Goal: Information Seeking & Learning: Learn about a topic

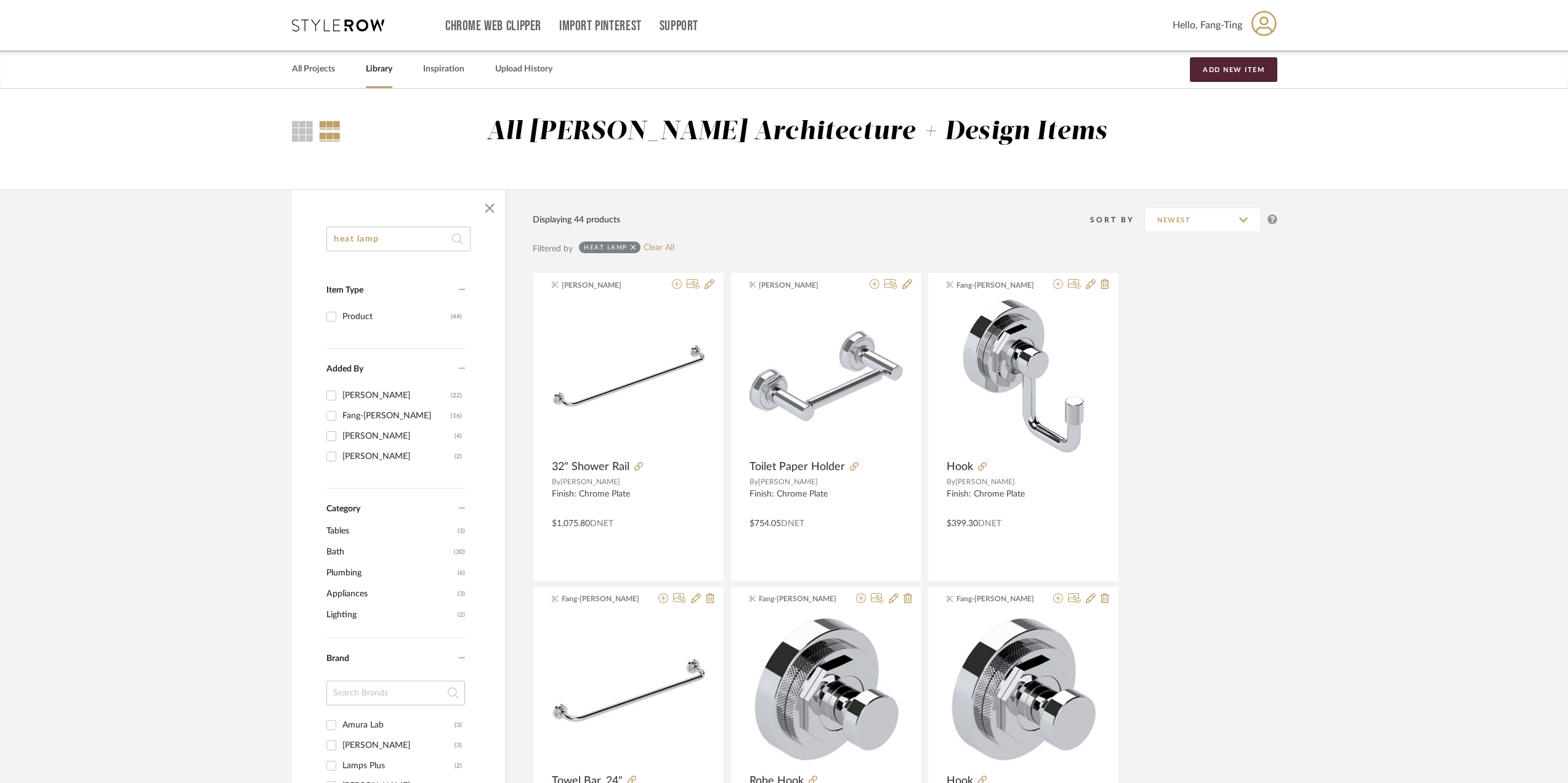
click at [404, 238] on input "heat lamp" at bounding box center [399, 239] width 144 height 25
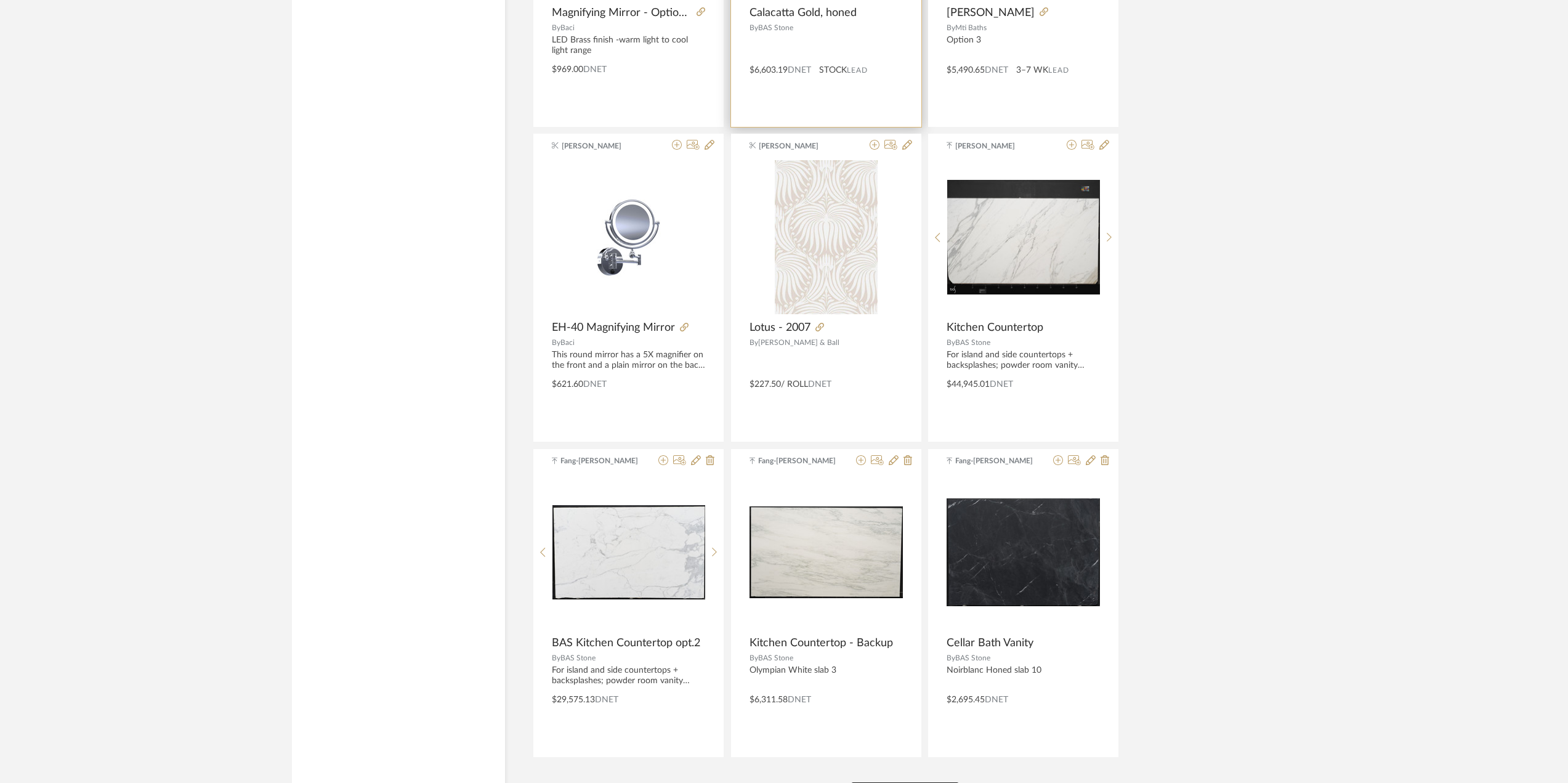
scroll to position [3396, 0]
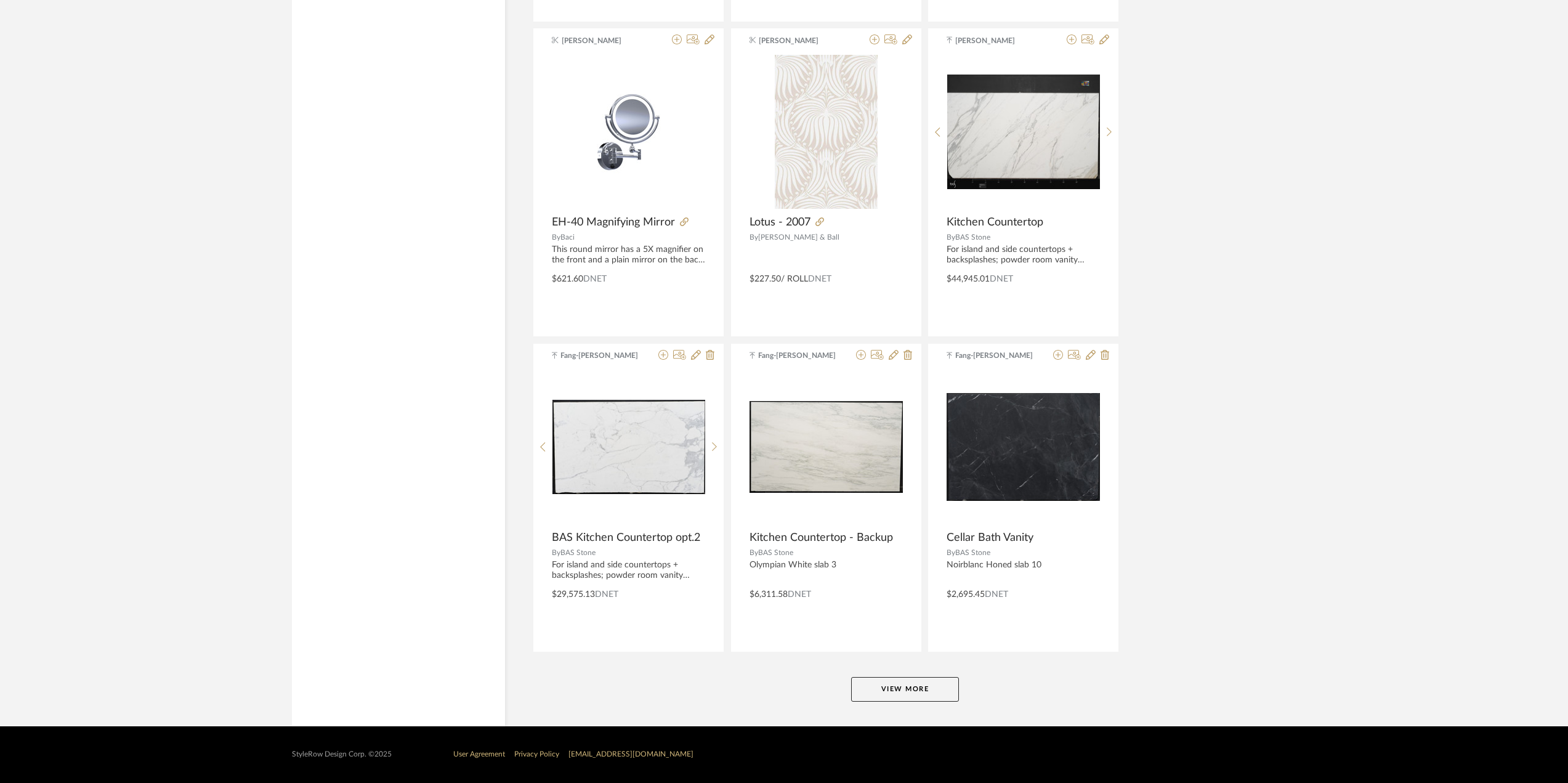
click at [884, 697] on button "View More" at bounding box center [905, 689] width 108 height 25
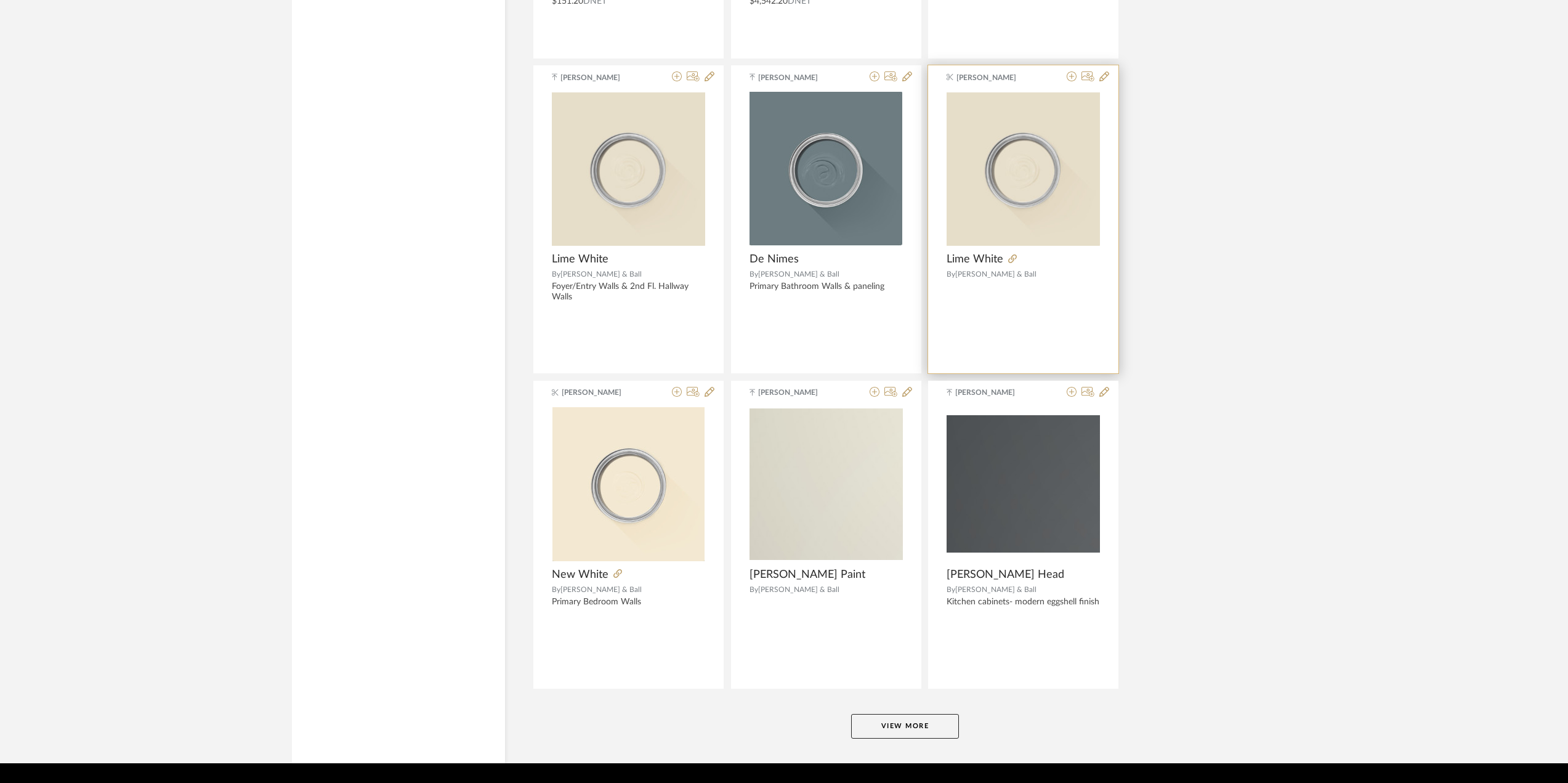
scroll to position [7178, 0]
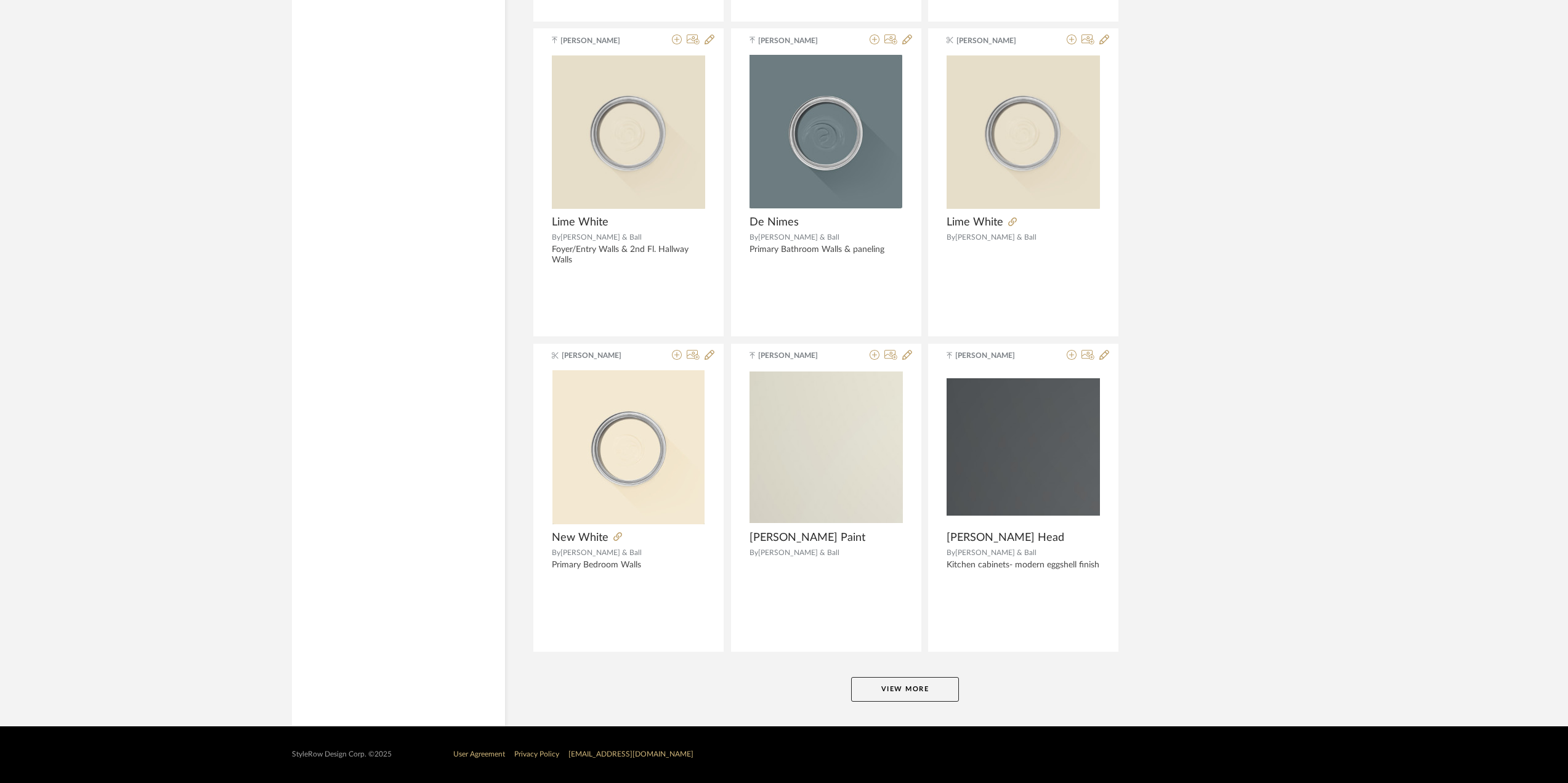
click at [944, 683] on button "View More" at bounding box center [905, 689] width 108 height 25
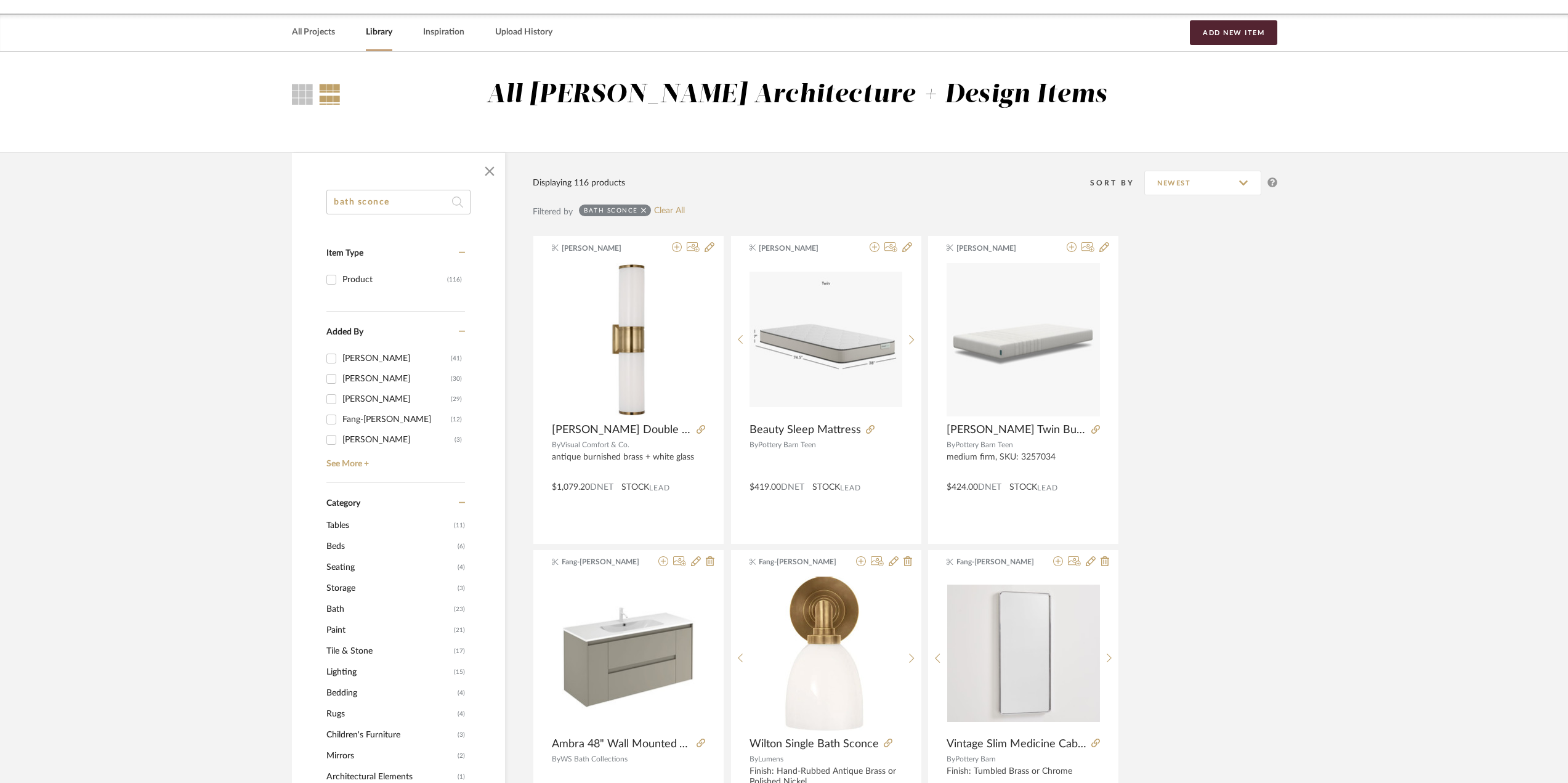
scroll to position [0, 0]
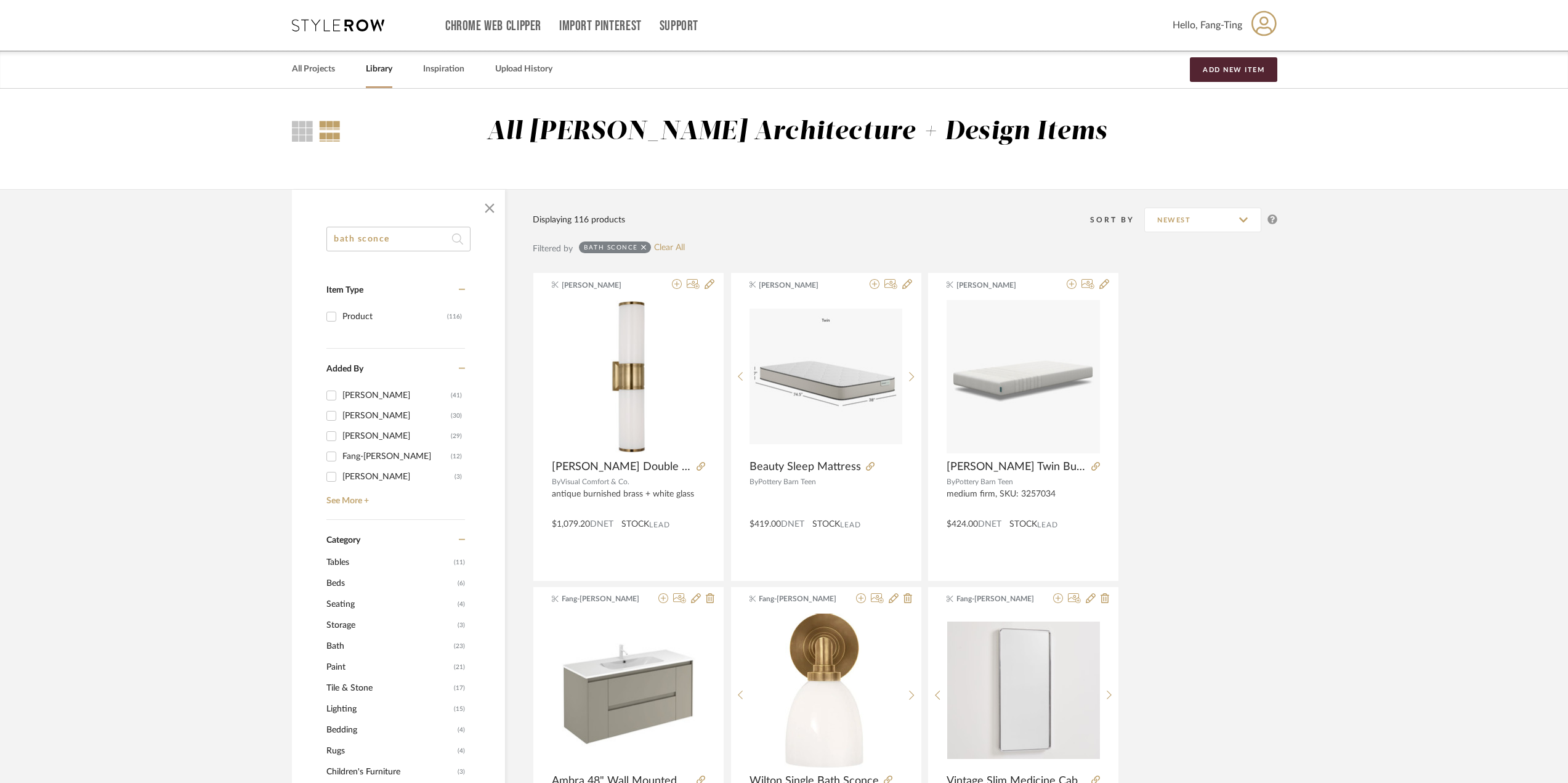
click at [399, 235] on input "bath sconce" at bounding box center [399, 239] width 144 height 25
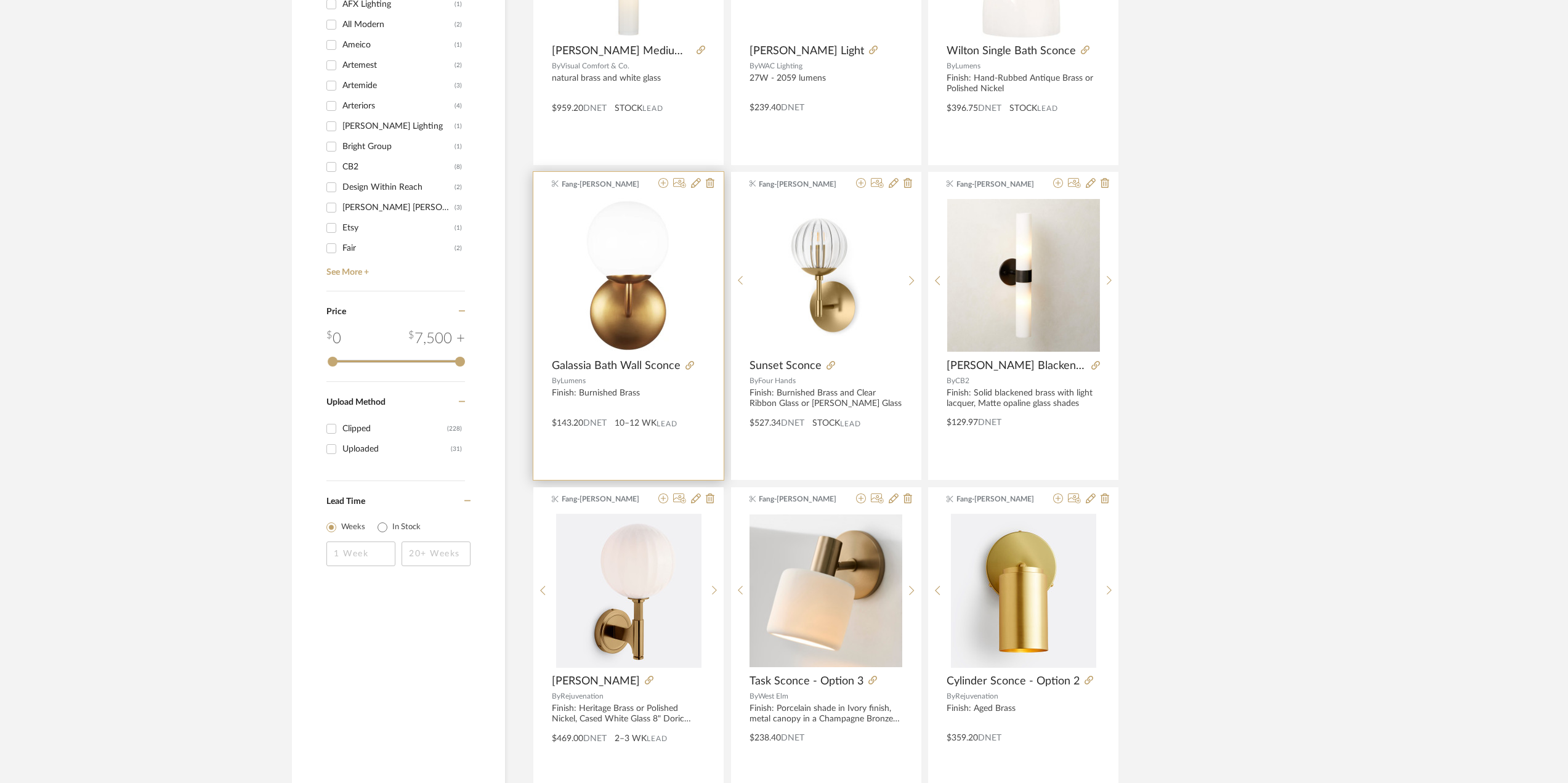
scroll to position [801, 0]
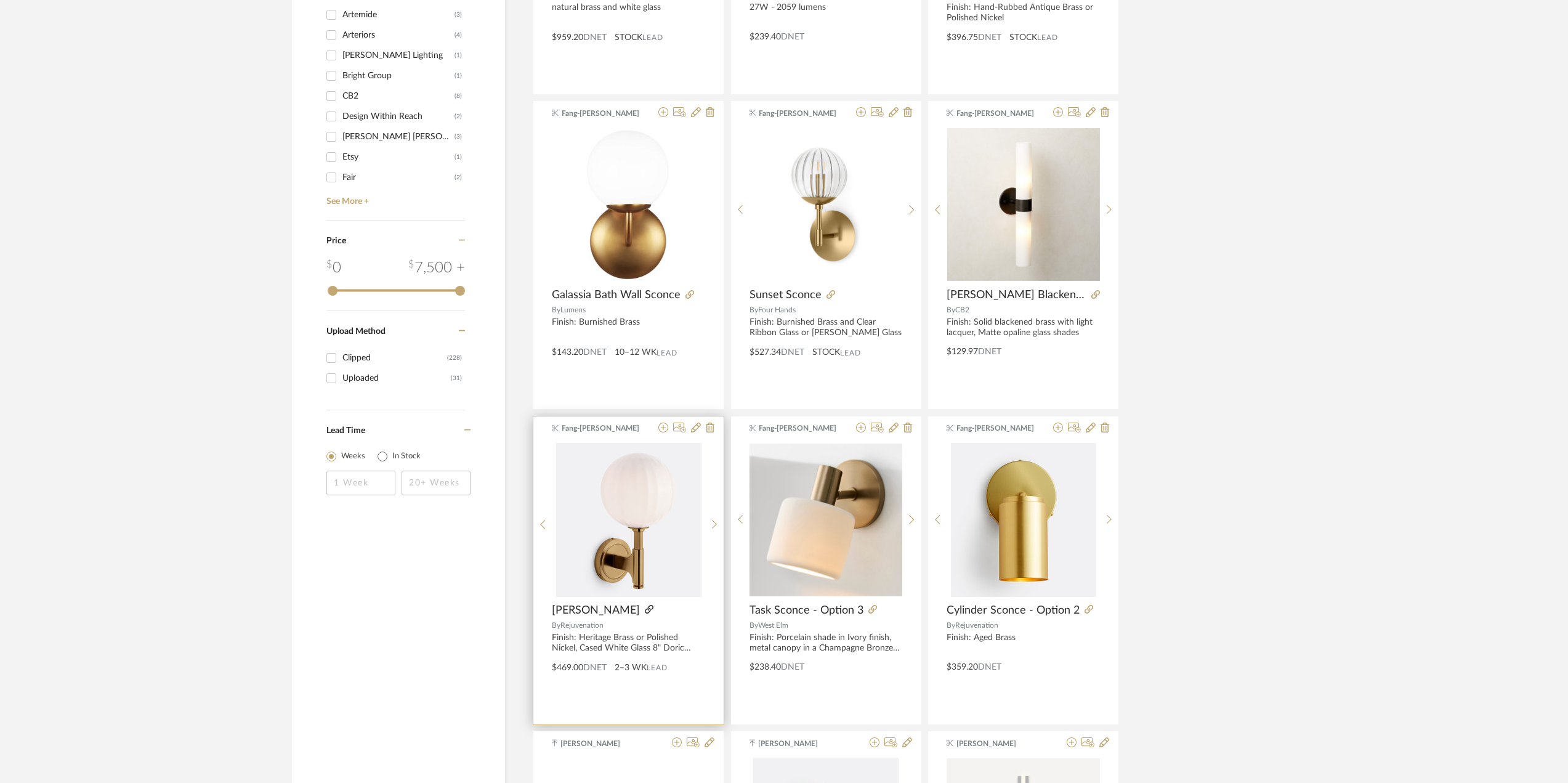
click at [645, 606] on icon at bounding box center [649, 610] width 9 height 9
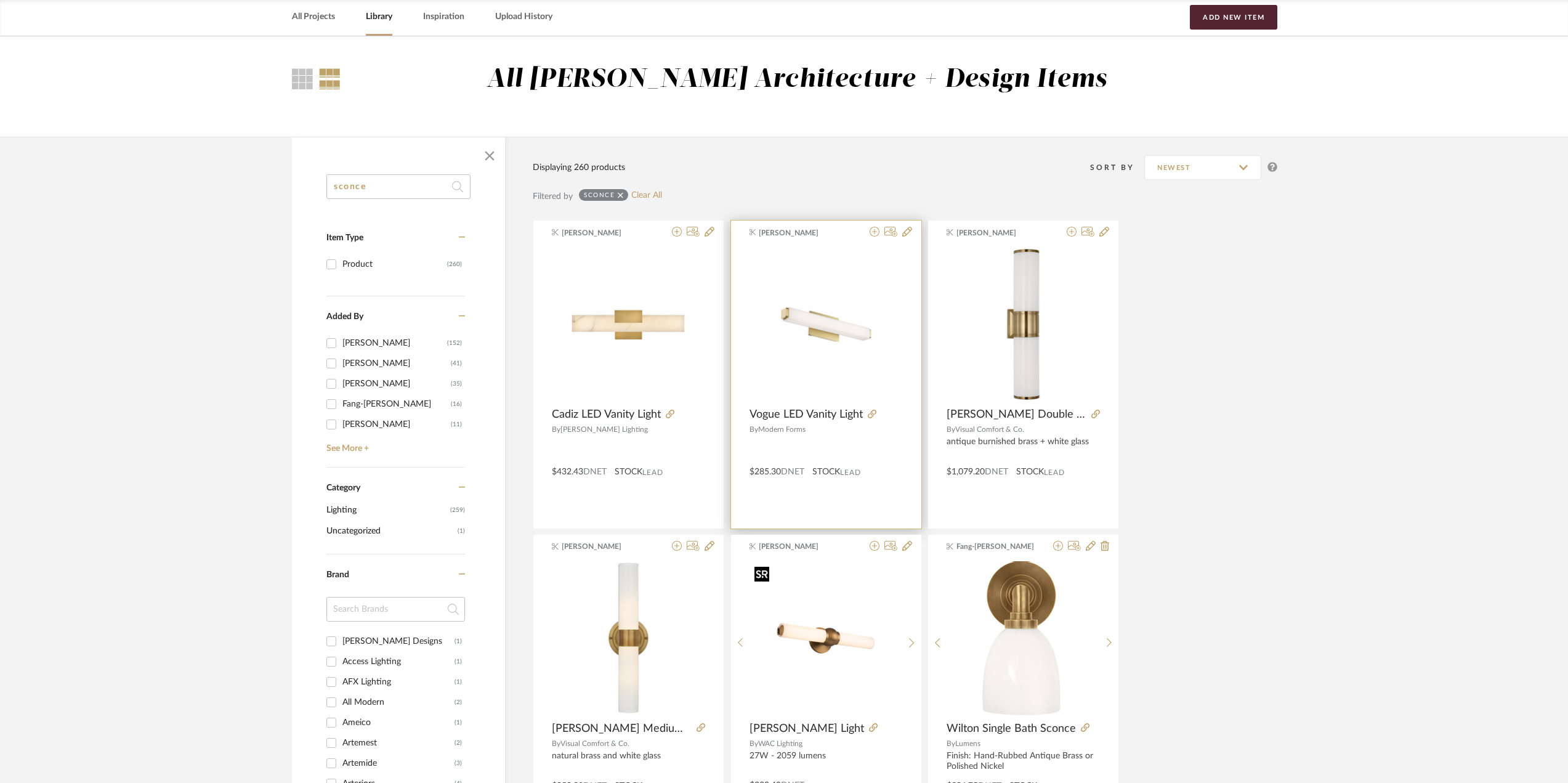
scroll to position [0, 0]
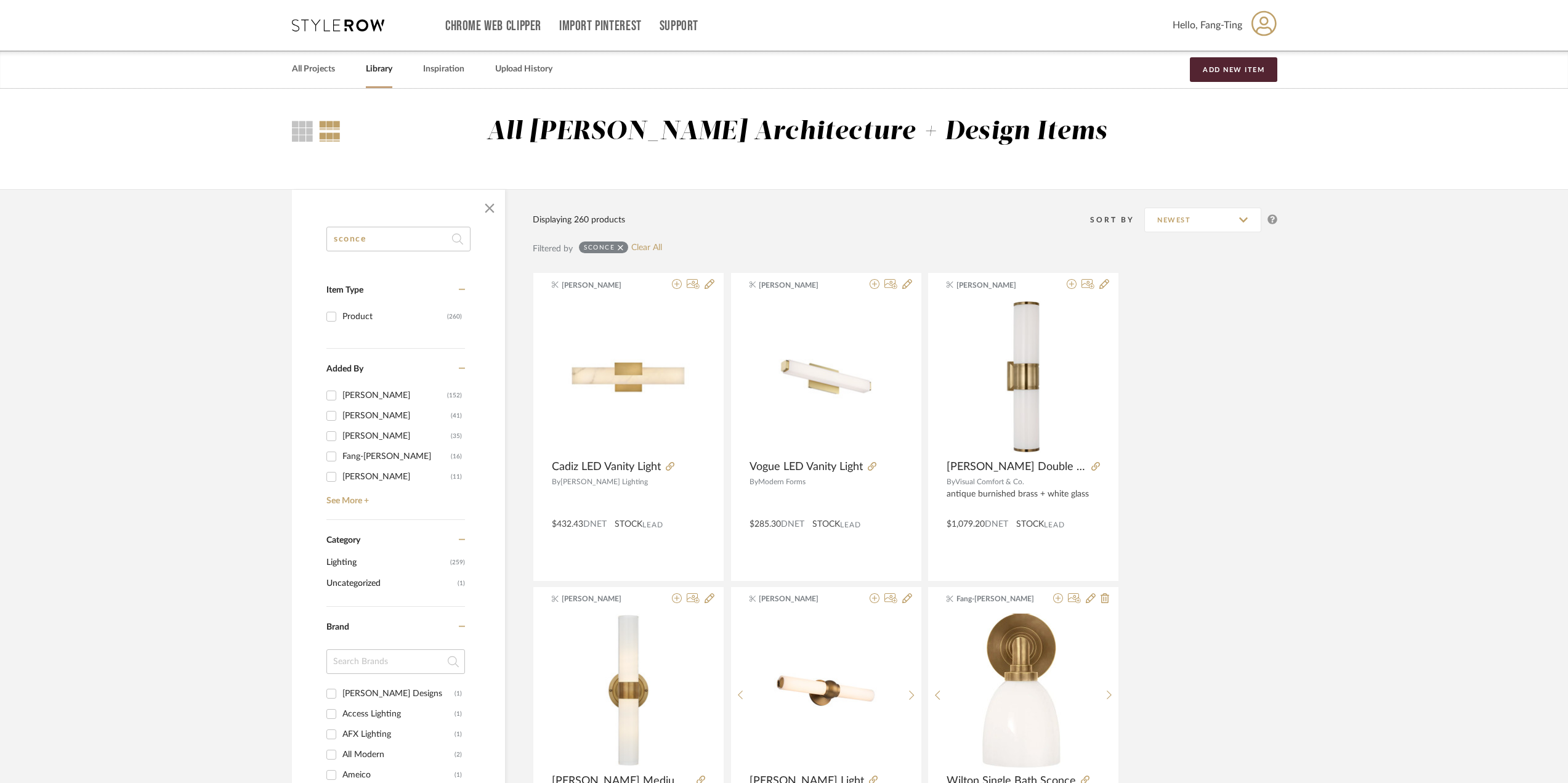
click at [353, 242] on input "sconce" at bounding box center [399, 239] width 144 height 25
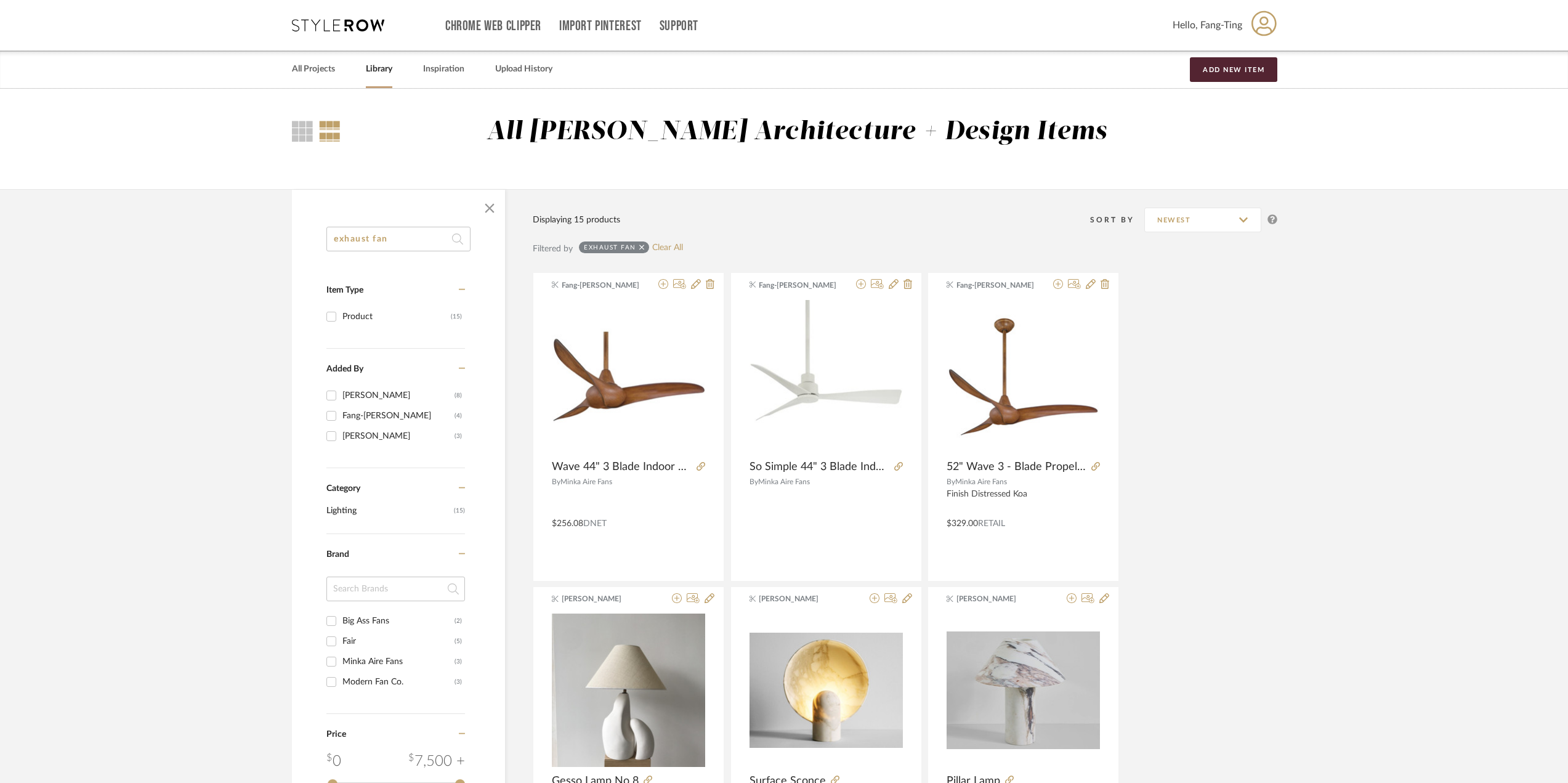
click at [401, 231] on input "exhaust fan" at bounding box center [399, 239] width 144 height 25
click at [398, 239] on input "exhaust fan" at bounding box center [399, 239] width 144 height 25
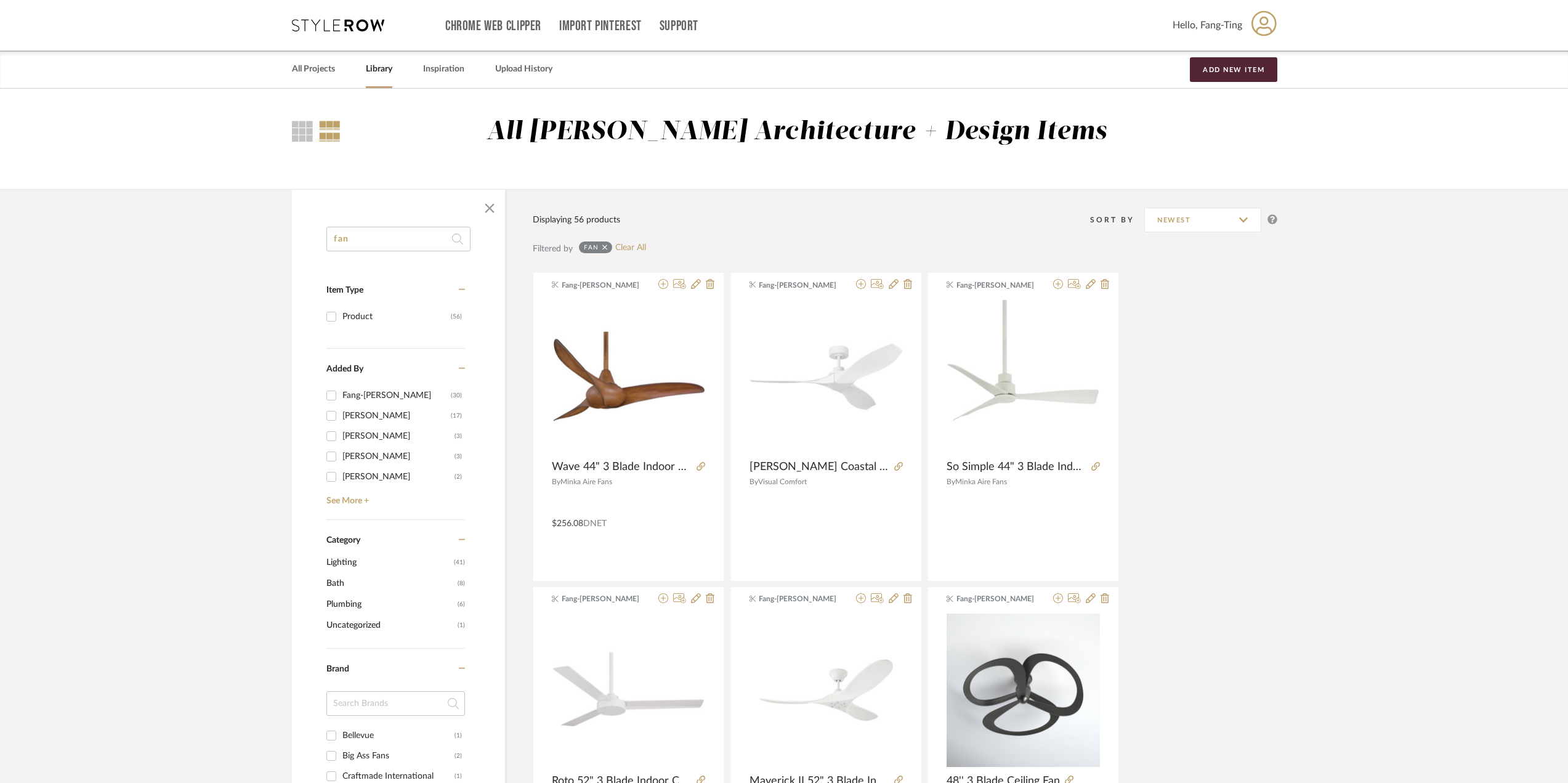
click at [384, 233] on input "fan" at bounding box center [399, 239] width 144 height 25
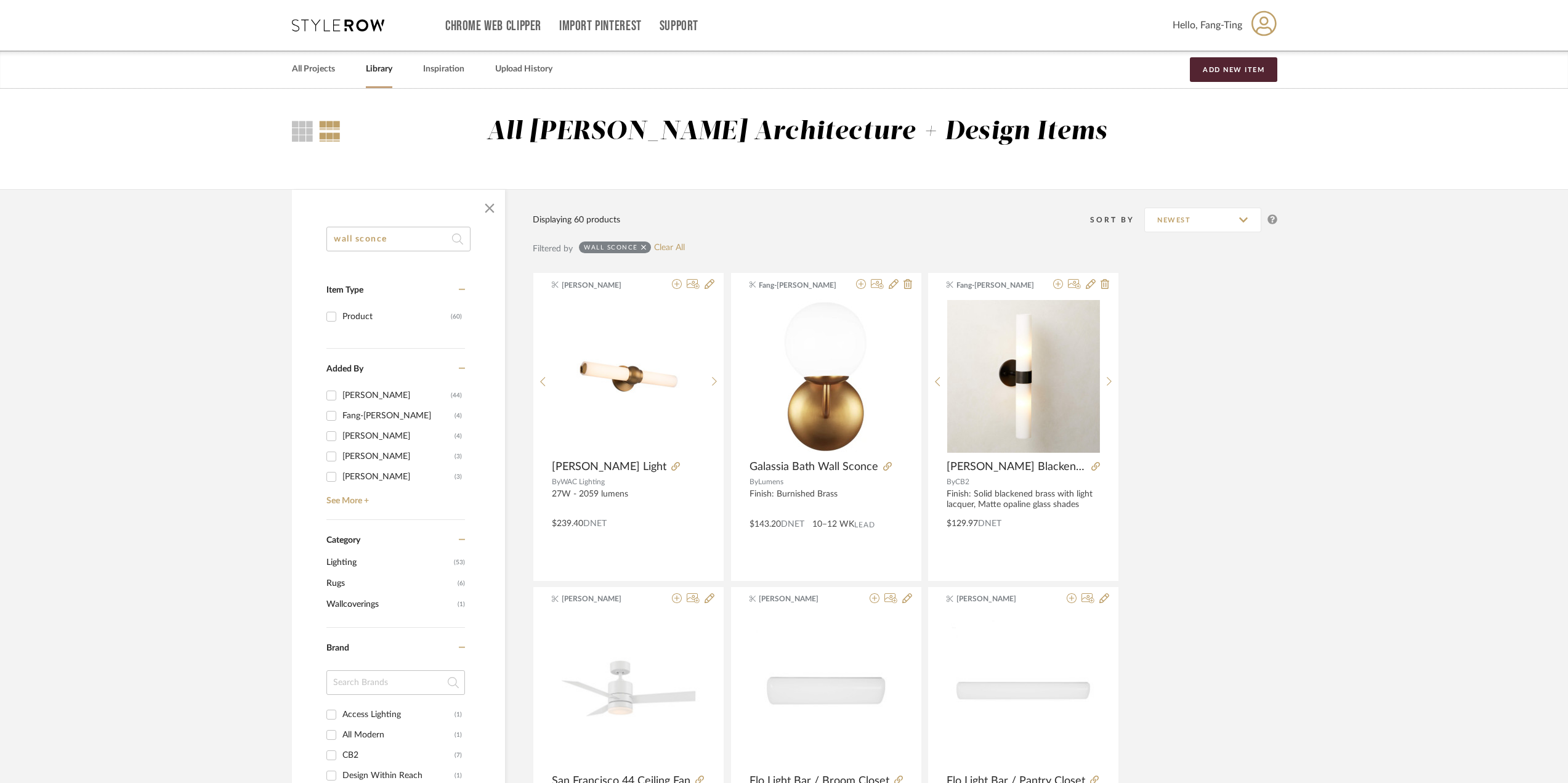
drag, startPoint x: 358, startPoint y: 242, endPoint x: 166, endPoint y: 242, distance: 192.0
type input "sconce"
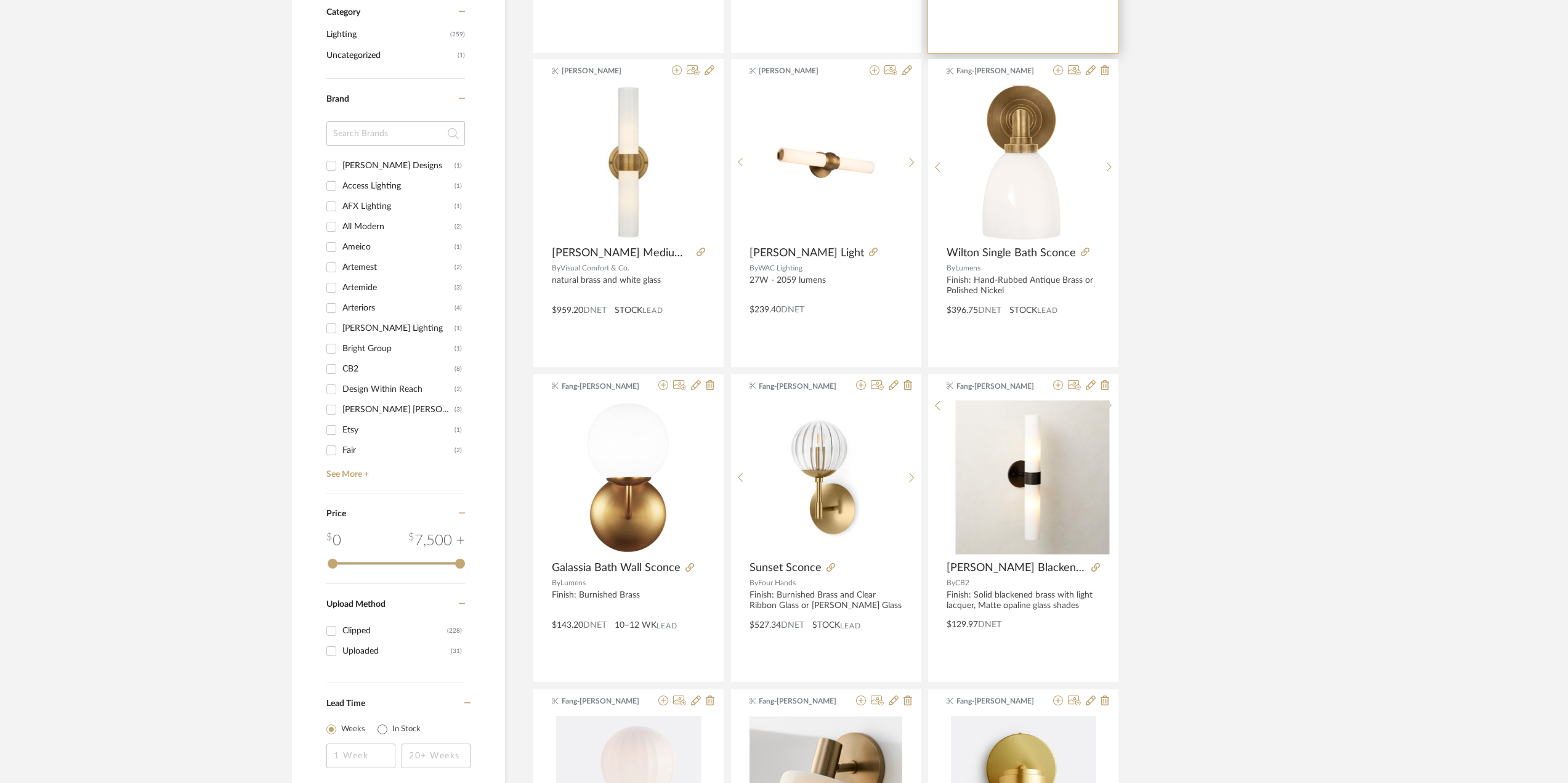
scroll to position [740, 0]
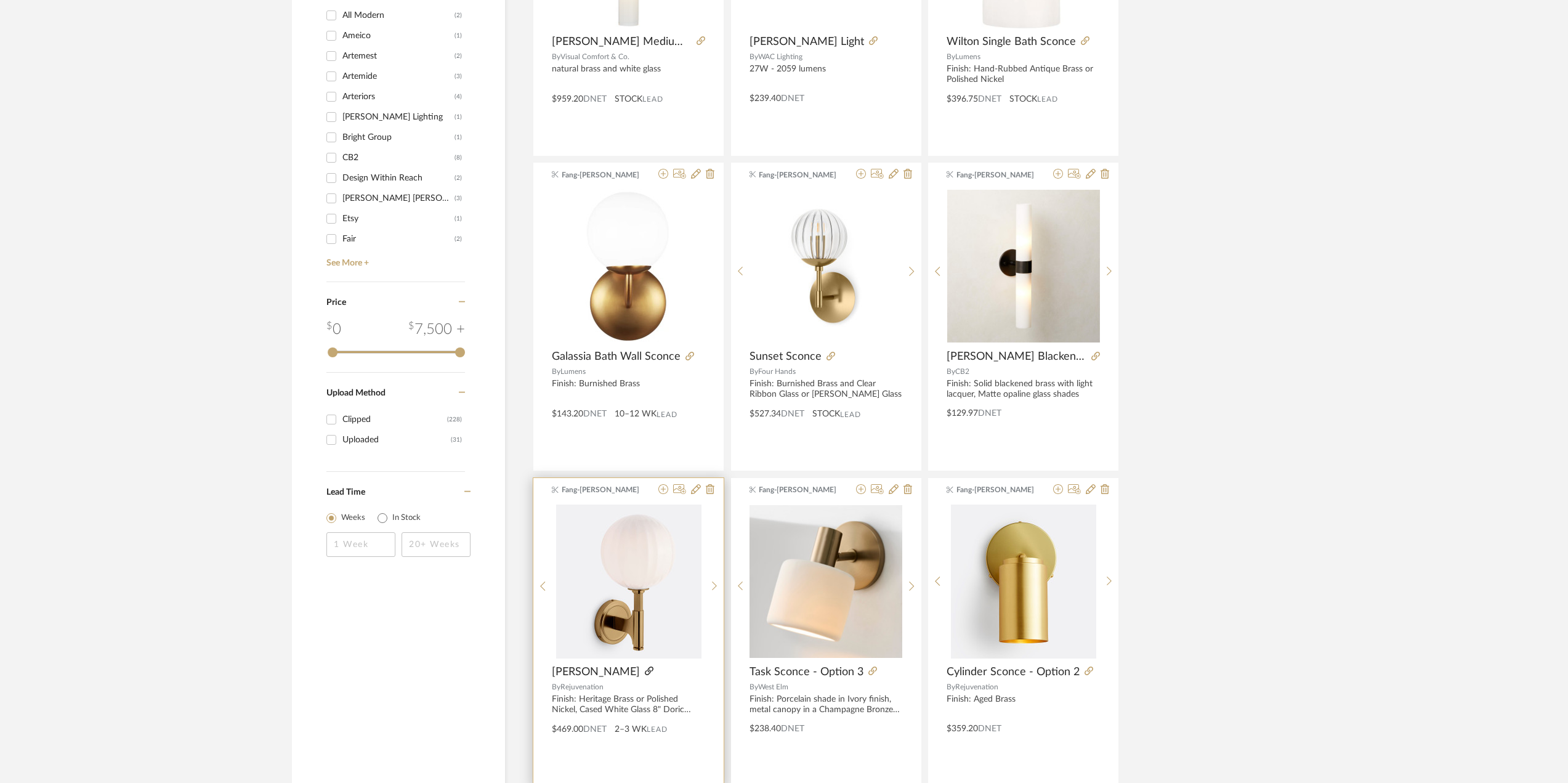
click at [645, 672] on icon at bounding box center [649, 671] width 9 height 9
